Goal: Use online tool/utility: Utilize a website feature to perform a specific function

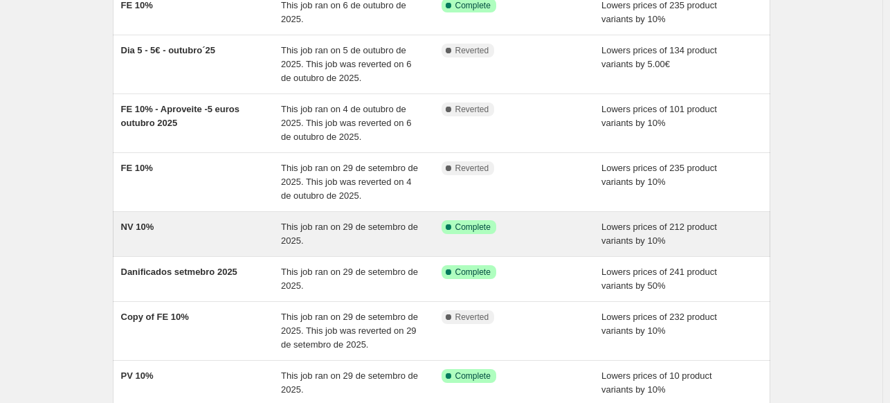
scroll to position [277, 0]
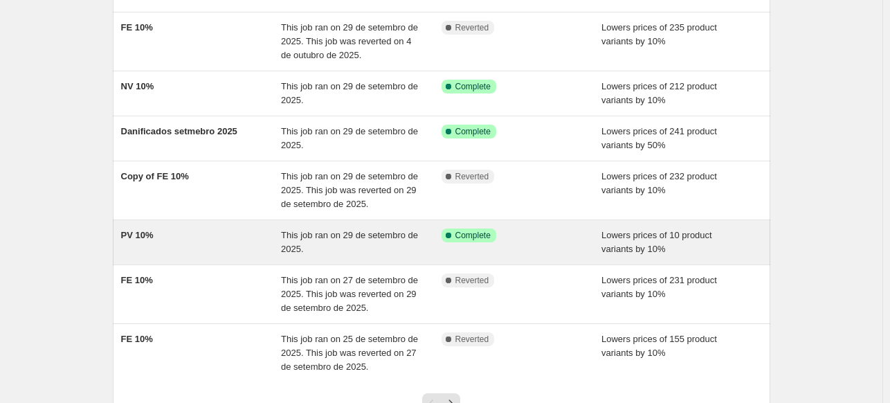
click at [214, 240] on div "PV 10%" at bounding box center [201, 242] width 161 height 28
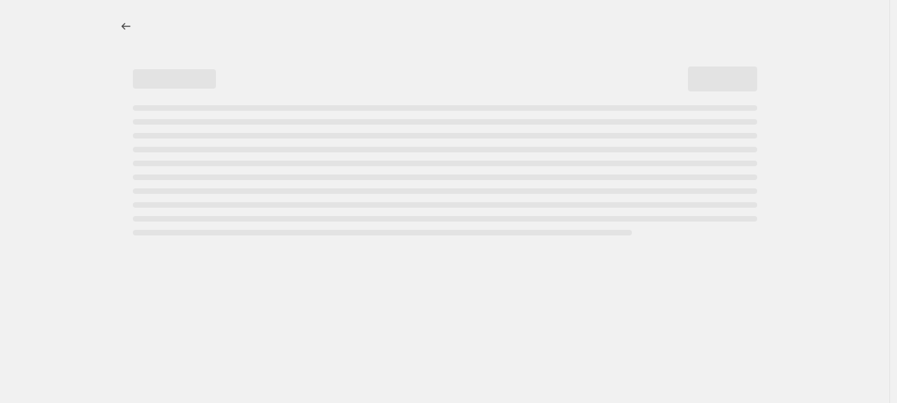
select select "percentage"
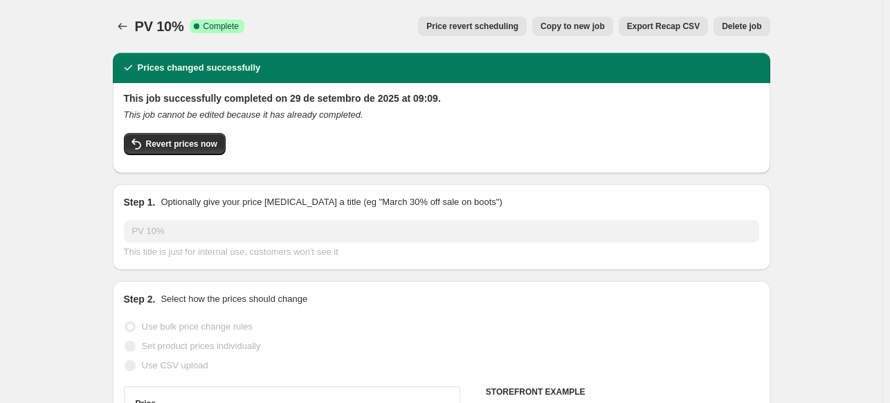
select select "collection"
click at [208, 143] on span "Revert prices now" at bounding box center [181, 143] width 71 height 11
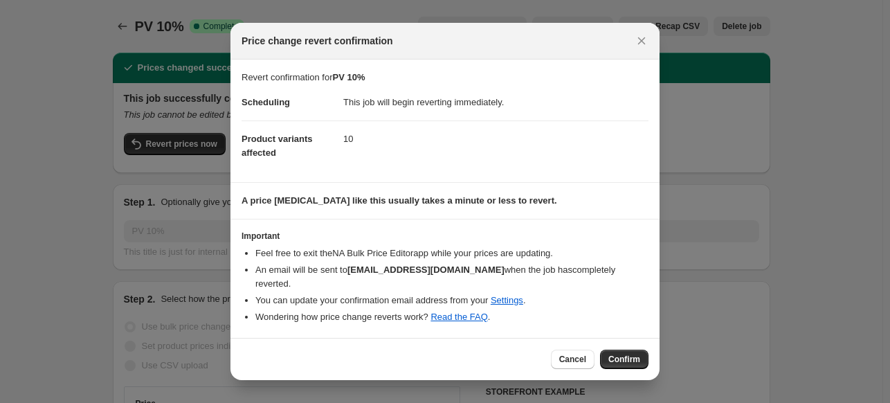
click at [624, 354] on span "Confirm" at bounding box center [624, 359] width 32 height 11
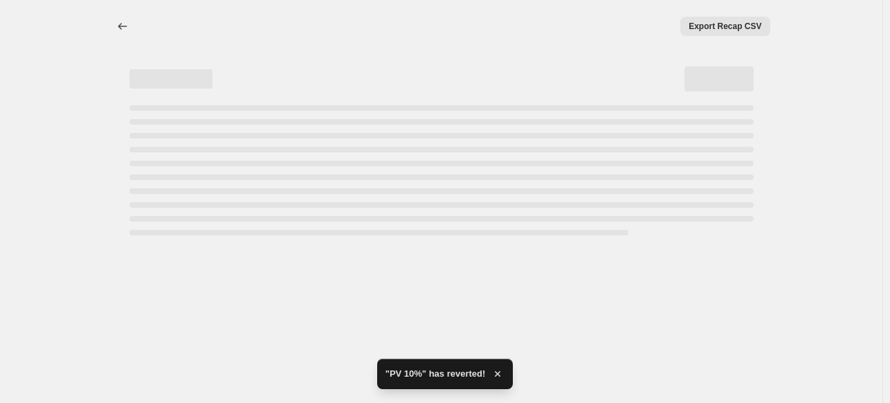
select select "percentage"
select select "collection"
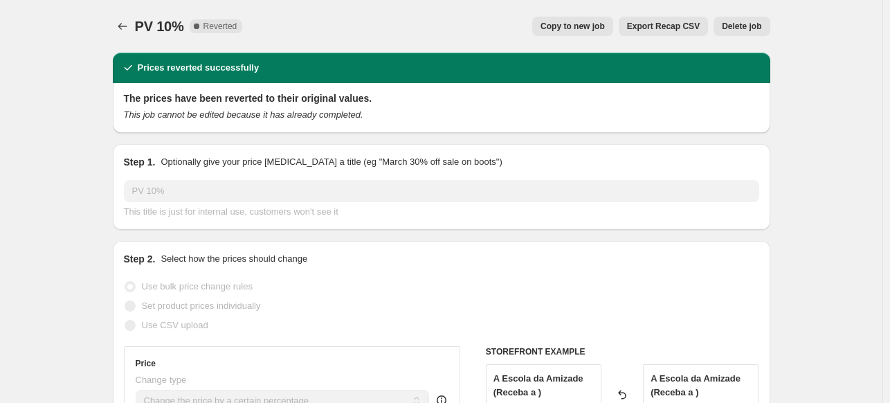
click at [578, 27] on span "Copy to new job" at bounding box center [572, 26] width 64 height 11
select select "percentage"
select select "collection"
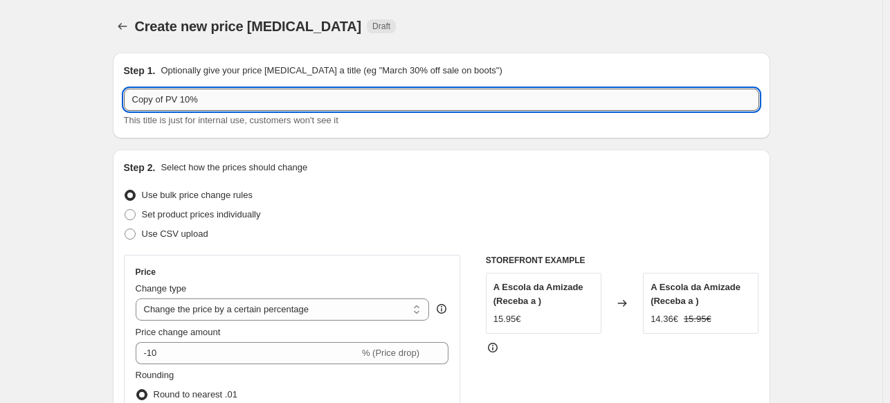
click at [167, 102] on input "Copy of PV 10%" at bounding box center [441, 100] width 635 height 22
click at [168, 102] on input "Copy of PV 10%" at bounding box center [441, 100] width 635 height 22
drag, startPoint x: 170, startPoint y: 100, endPoint x: 105, endPoint y: 102, distance: 64.4
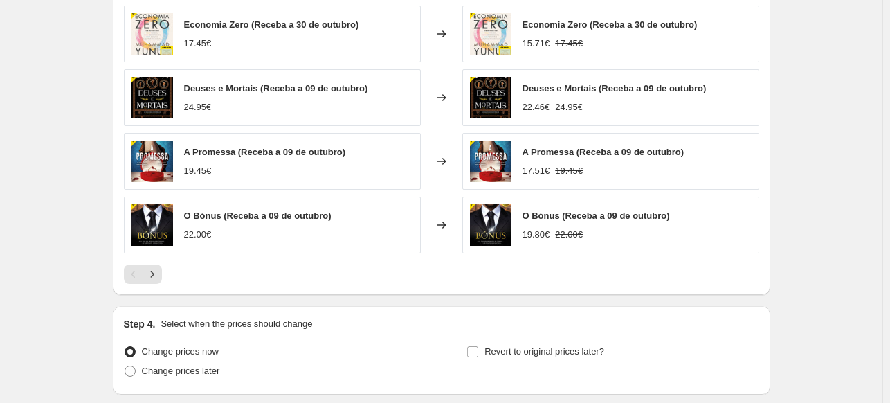
scroll to position [1125, 0]
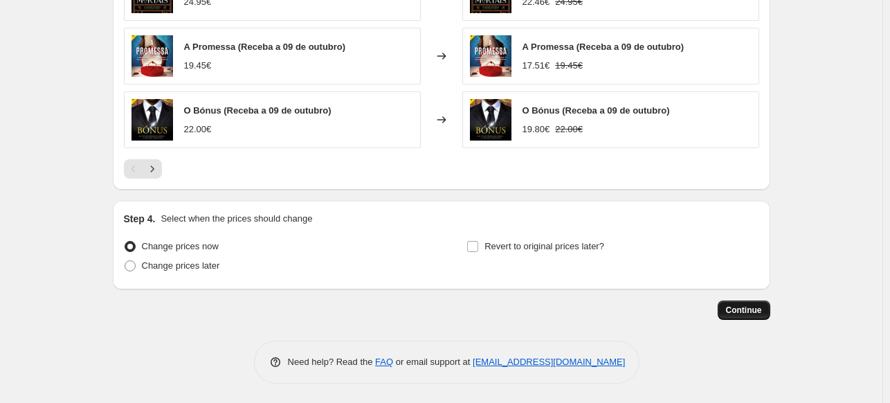
type input "PV 10%"
click at [735, 309] on span "Continue" at bounding box center [744, 309] width 36 height 11
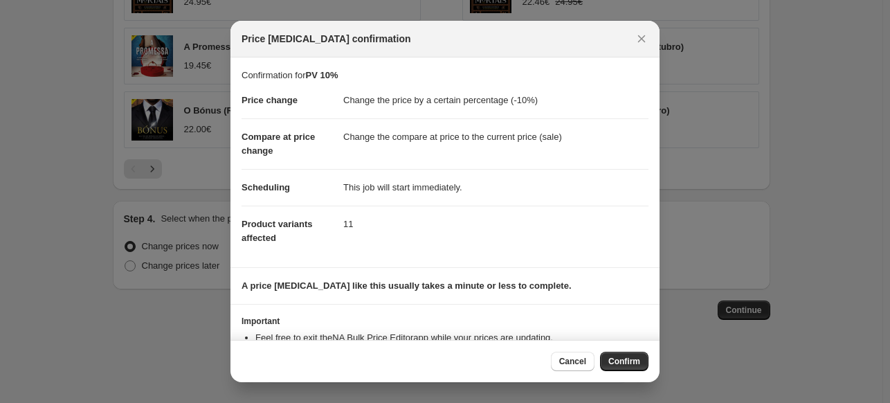
click at [627, 357] on span "Confirm" at bounding box center [624, 361] width 32 height 11
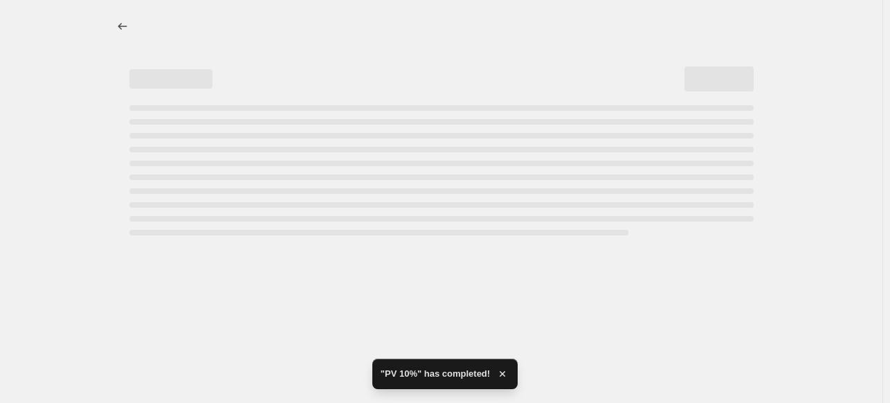
select select "percentage"
select select "collection"
